Goal: Find specific page/section: Find specific page/section

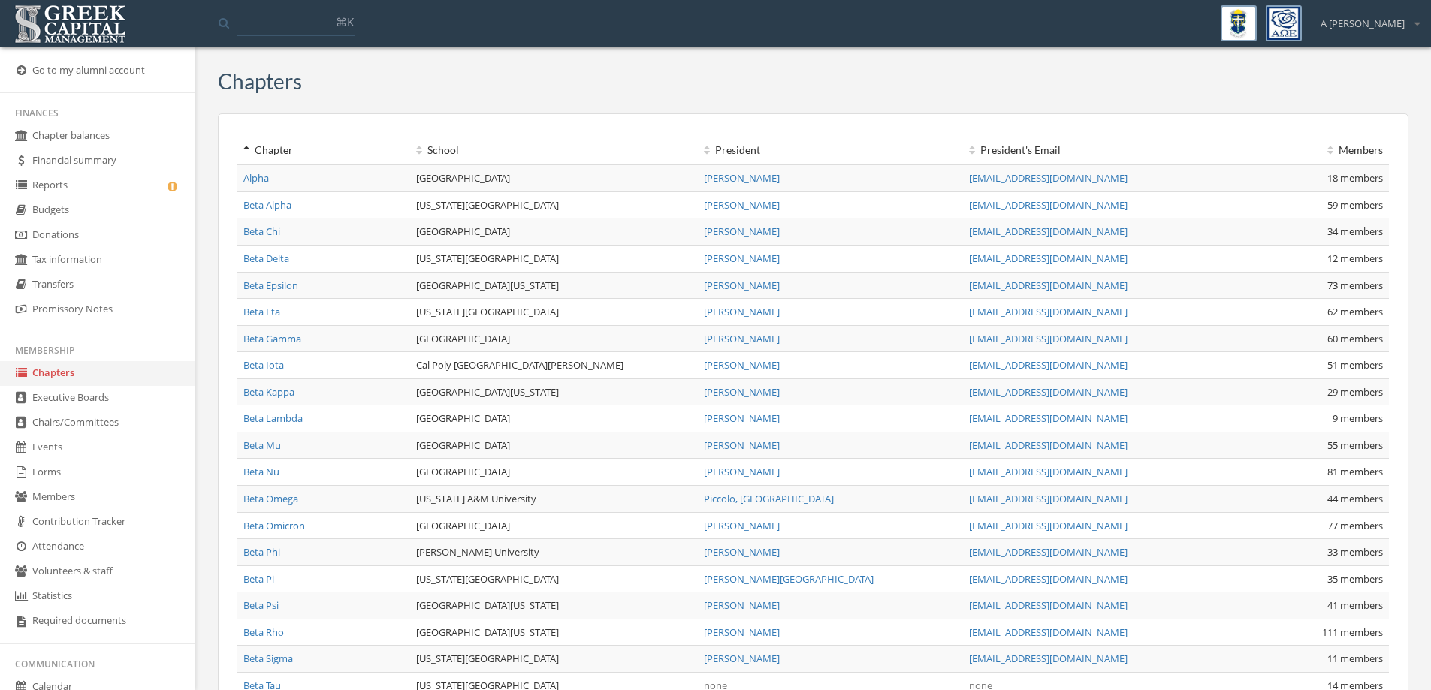
click at [53, 497] on link "Members" at bounding box center [97, 497] width 195 height 25
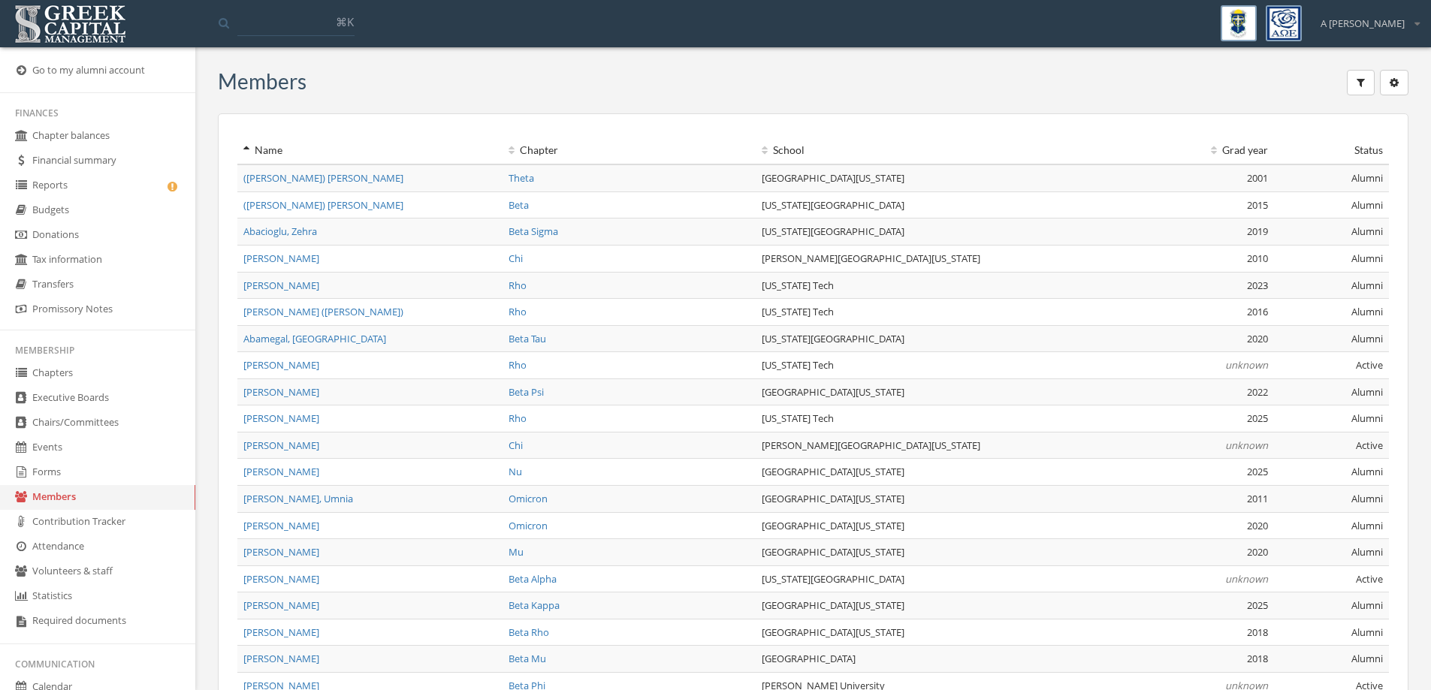
click at [264, 283] on span "[PERSON_NAME]" at bounding box center [281, 286] width 76 height 14
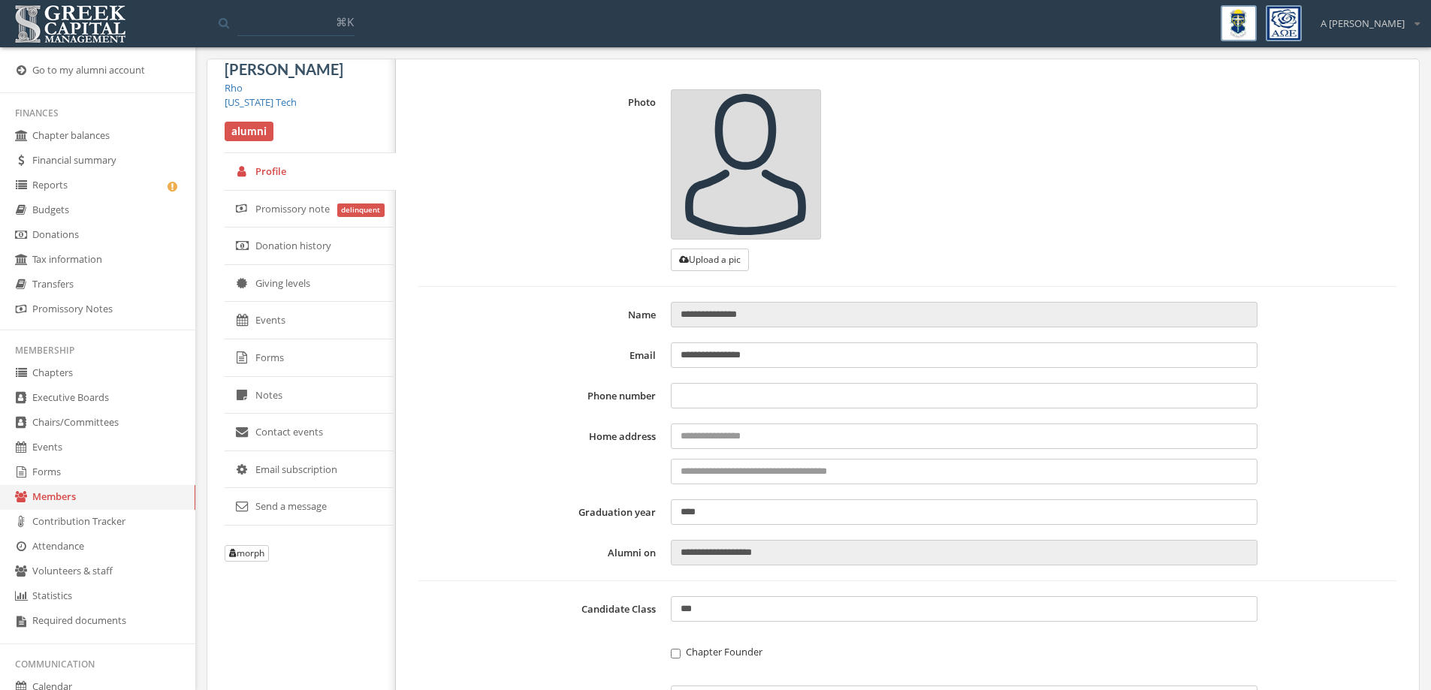
click at [281, 368] on link "Forms" at bounding box center [310, 359] width 171 height 38
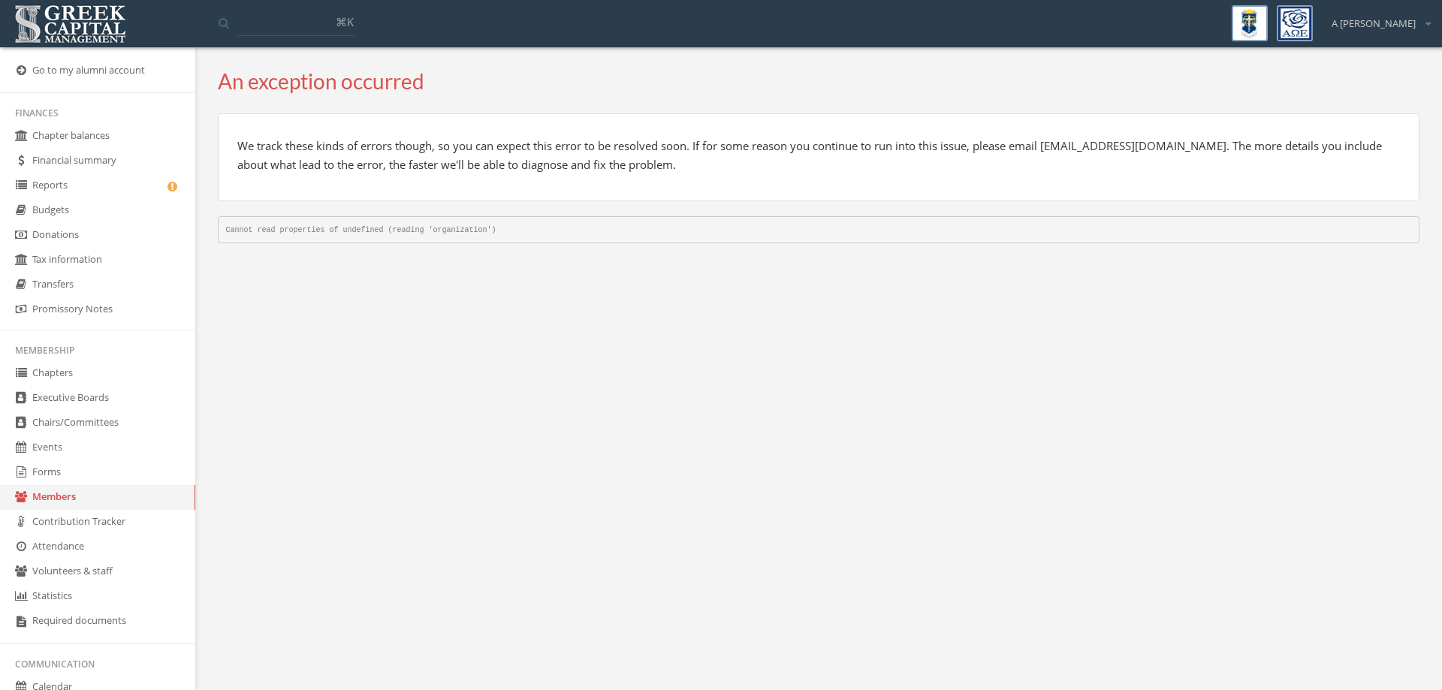
click at [86, 494] on link "Members" at bounding box center [97, 497] width 195 height 25
click at [60, 484] on link "Forms" at bounding box center [97, 473] width 195 height 25
click at [38, 479] on link "Forms" at bounding box center [97, 473] width 195 height 25
